Goal: Information Seeking & Learning: Learn about a topic

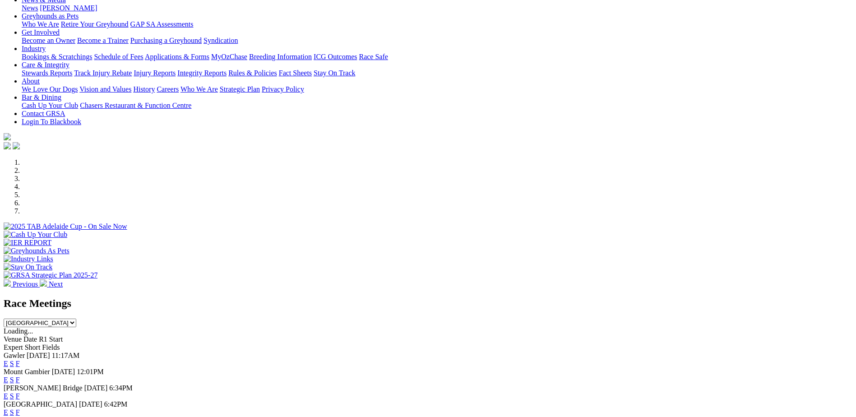
scroll to position [150, 0]
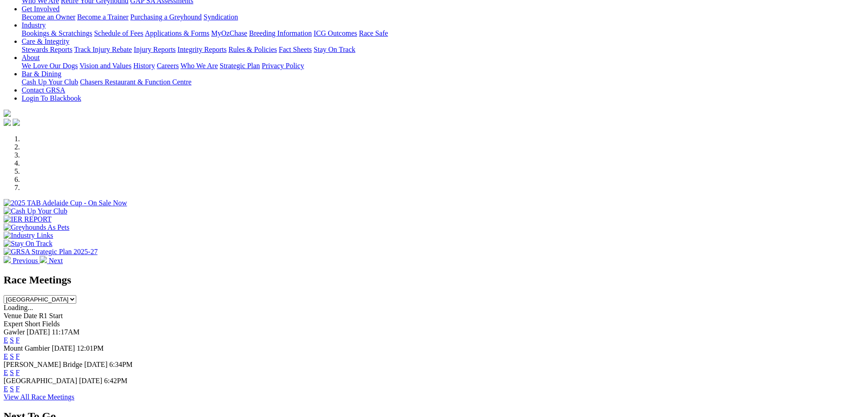
click at [14, 369] on link "S" at bounding box center [12, 373] width 4 height 8
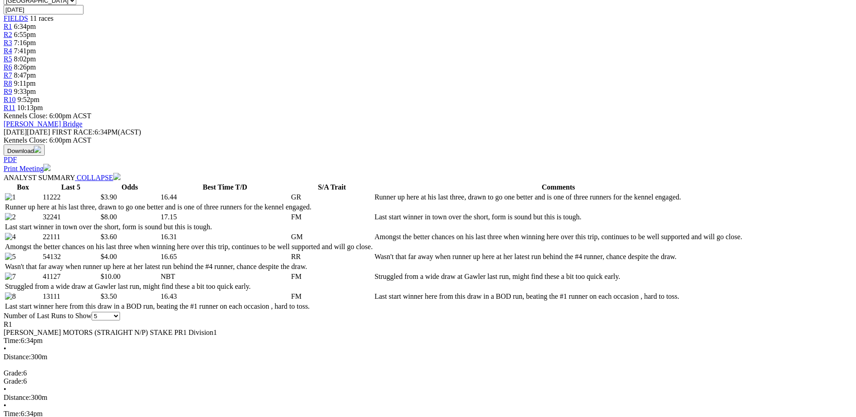
scroll to position [301, 0]
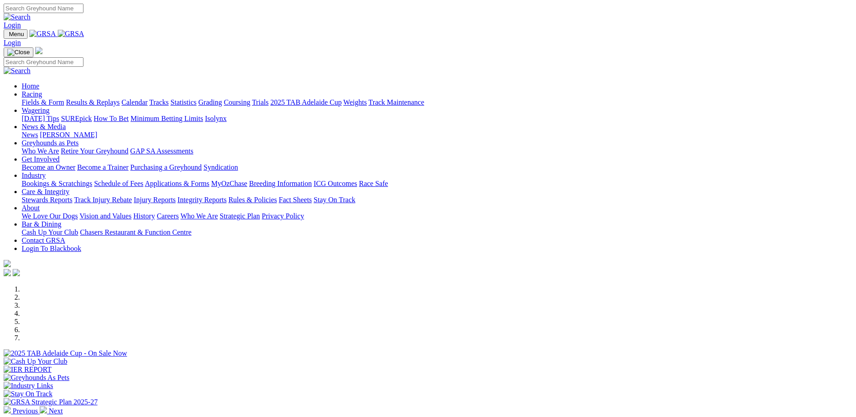
scroll to position [150, 0]
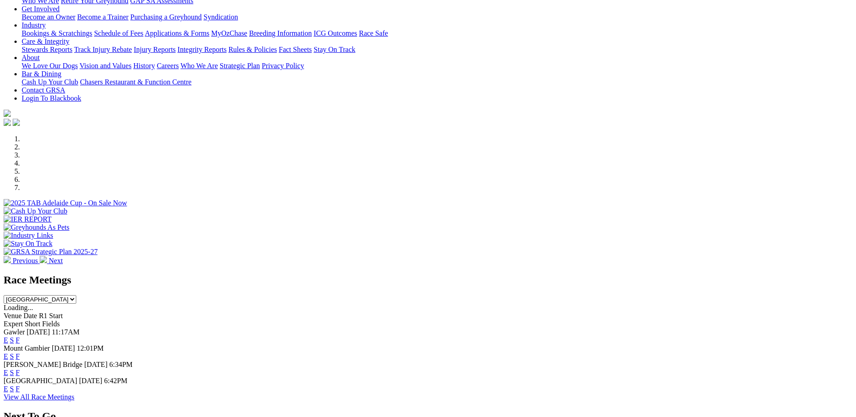
click at [20, 369] on link "F" at bounding box center [18, 373] width 4 height 8
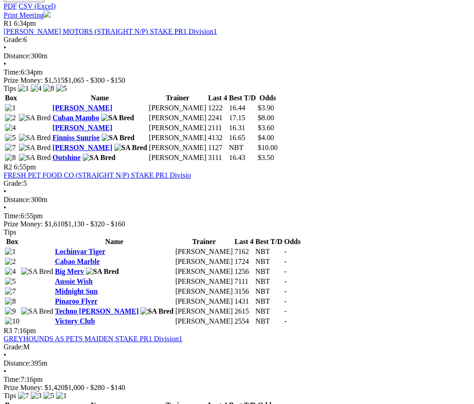
scroll to position [150, 0]
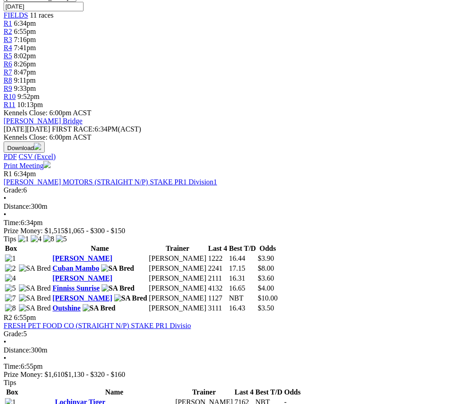
scroll to position [150, 0]
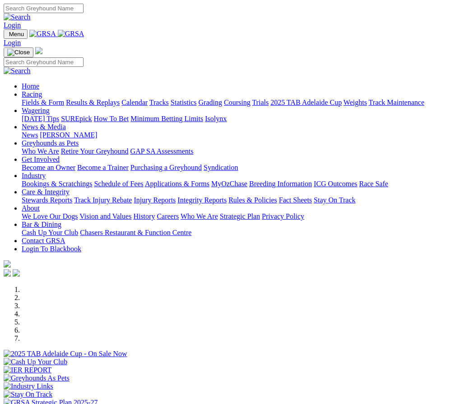
scroll to position [76, 0]
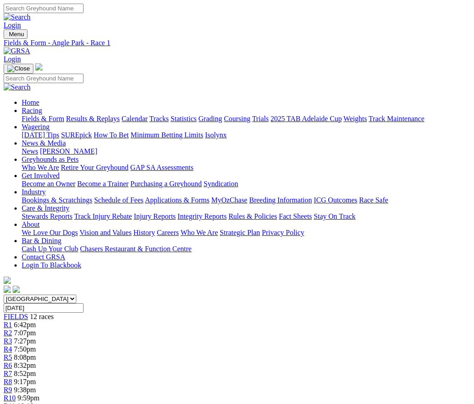
click at [36, 329] on span "7:07pm" at bounding box center [25, 333] width 22 height 8
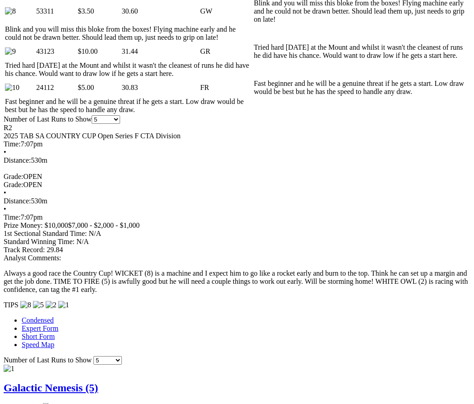
scroll to position [110, 0]
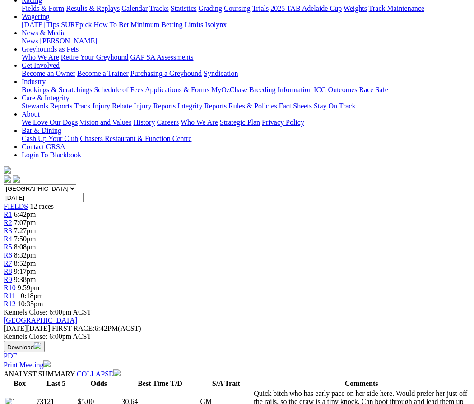
click at [12, 227] on span "R3" at bounding box center [8, 231] width 9 height 8
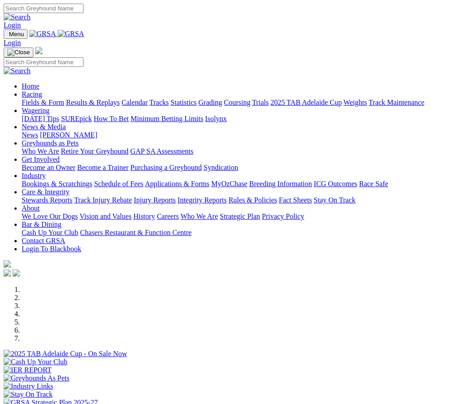
scroll to position [76, 0]
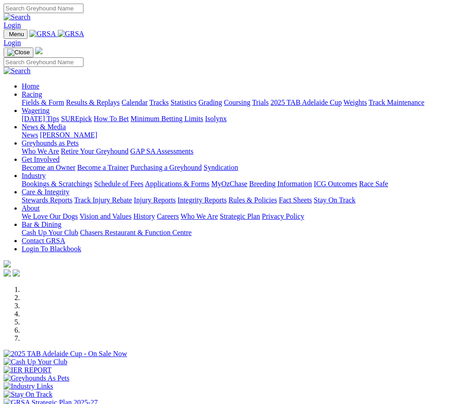
scroll to position [76, 0]
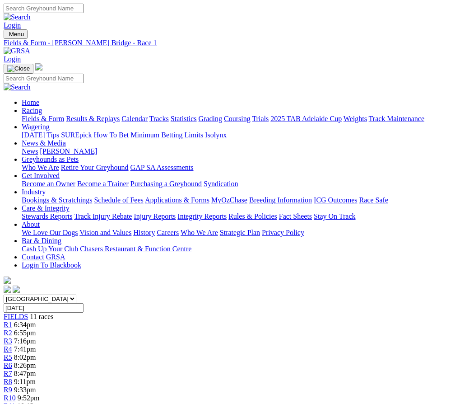
click at [117, 329] on div "R2 6:55pm" at bounding box center [237, 333] width 467 height 8
click at [12, 337] on span "R3" at bounding box center [8, 341] width 9 height 8
click at [12, 345] on span "R4" at bounding box center [8, 349] width 9 height 8
click at [12, 353] on span "R5" at bounding box center [8, 357] width 9 height 8
click at [259, 361] on div "R6 8:26pm" at bounding box center [237, 365] width 467 height 8
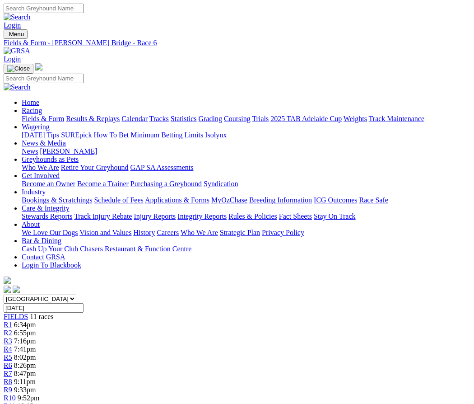
click at [12, 369] on span "R7" at bounding box center [8, 373] width 9 height 8
click at [12, 377] on span "R8" at bounding box center [8, 381] width 9 height 8
click at [366, 386] on div "R9 9:33pm" at bounding box center [237, 390] width 467 height 8
click at [16, 394] on span "R10" at bounding box center [10, 398] width 12 height 8
click at [15, 402] on span "R11" at bounding box center [10, 406] width 12 height 8
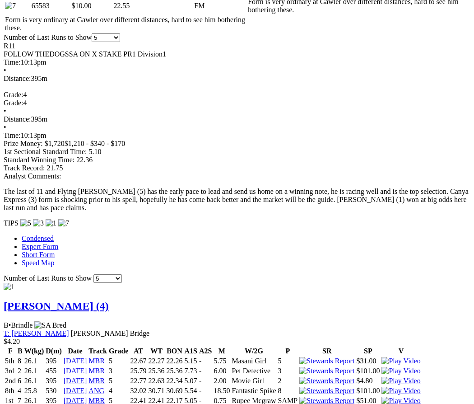
scroll to position [753, 0]
